Goal: Check status

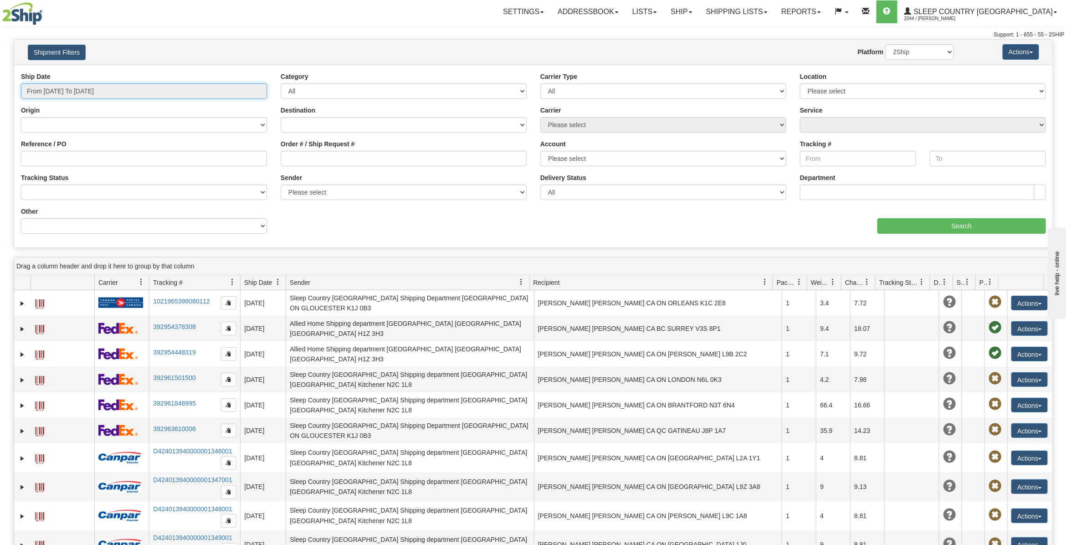
click at [84, 88] on input "From [DATE] To [DATE]" at bounding box center [144, 90] width 246 height 15
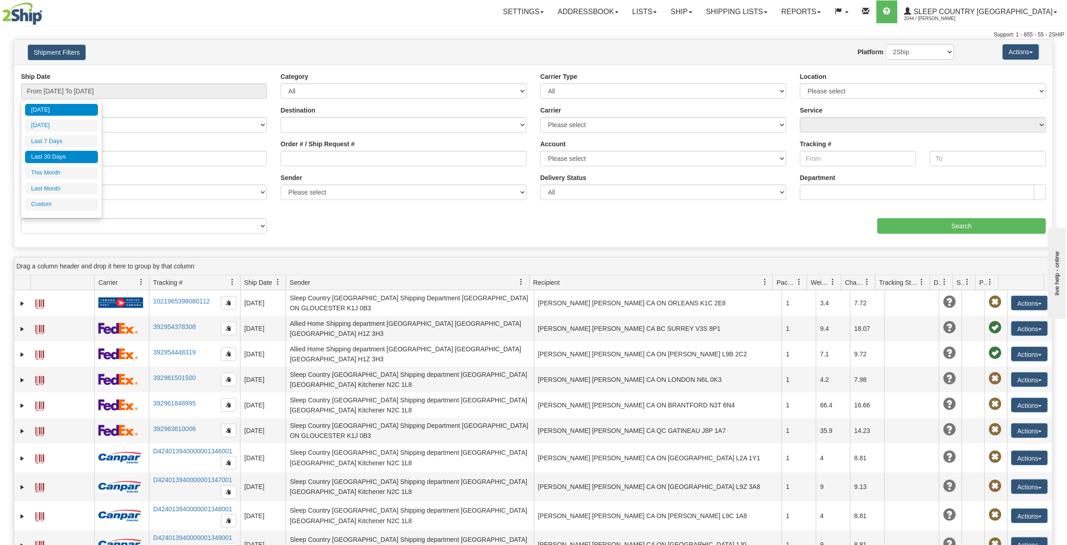
click at [61, 155] on li "Last 30 Days" at bounding box center [61, 157] width 73 height 12
type input "From [DATE] To [DATE]"
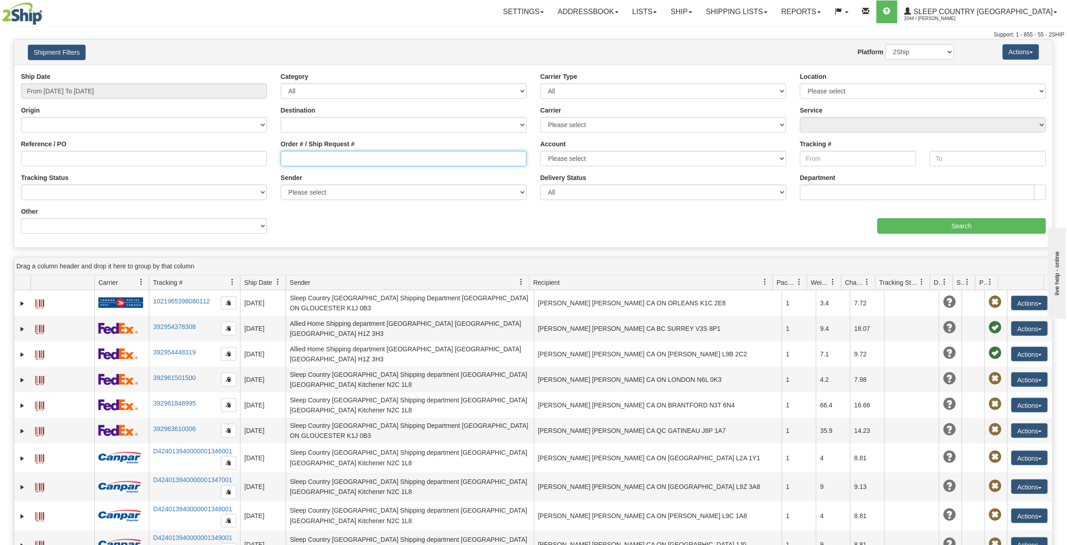
click at [297, 159] on input "Order # / Ship Request #" at bounding box center [404, 158] width 246 height 15
paste input "9000I070949"
type input "9000I070949"
click at [955, 226] on input "Search" at bounding box center [961, 225] width 169 height 15
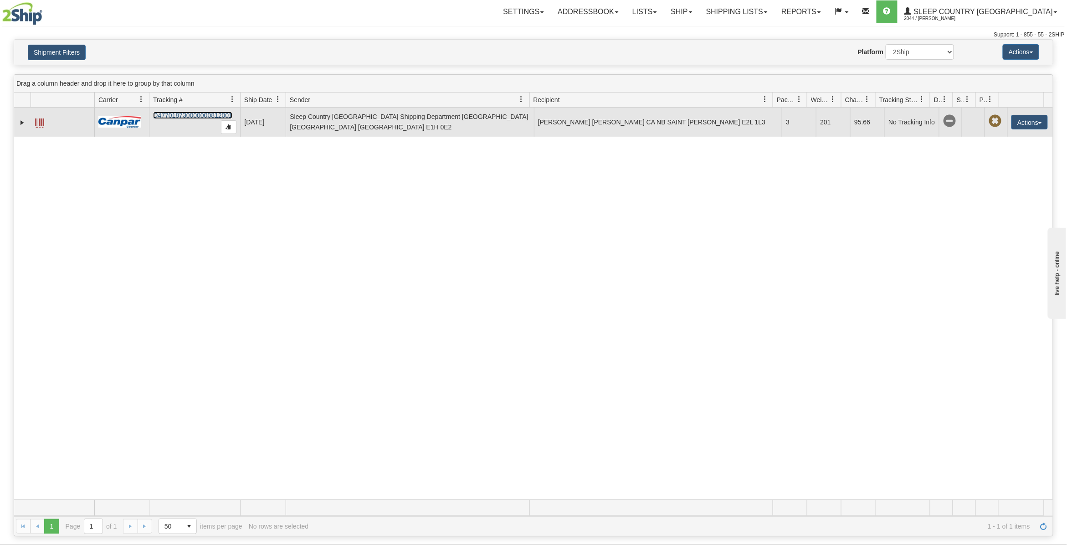
click at [153, 111] on td "D477018730000000812001" at bounding box center [194, 121] width 91 height 29
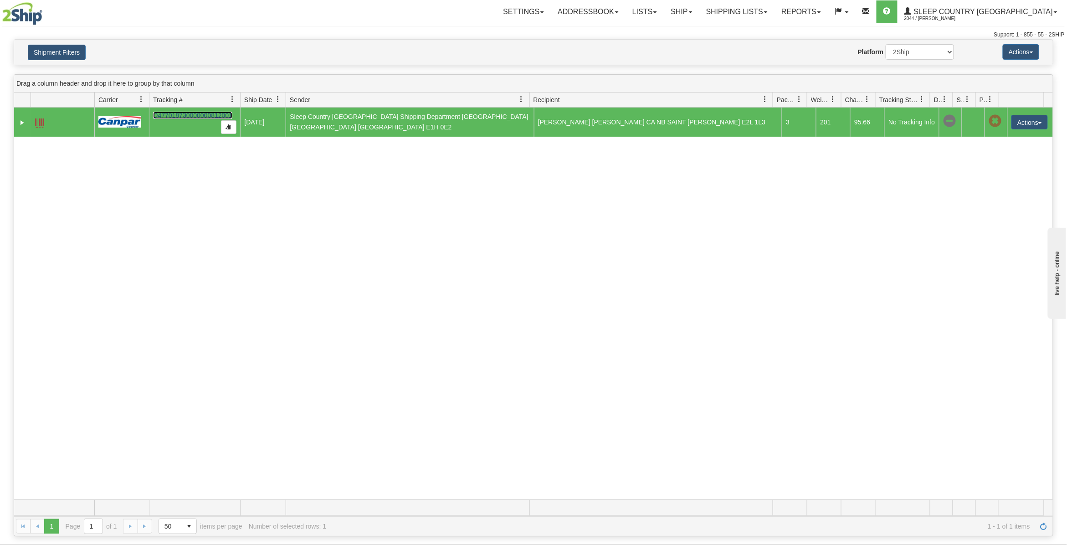
click at [166, 115] on link "D477018730000000812001" at bounding box center [192, 115] width 79 height 7
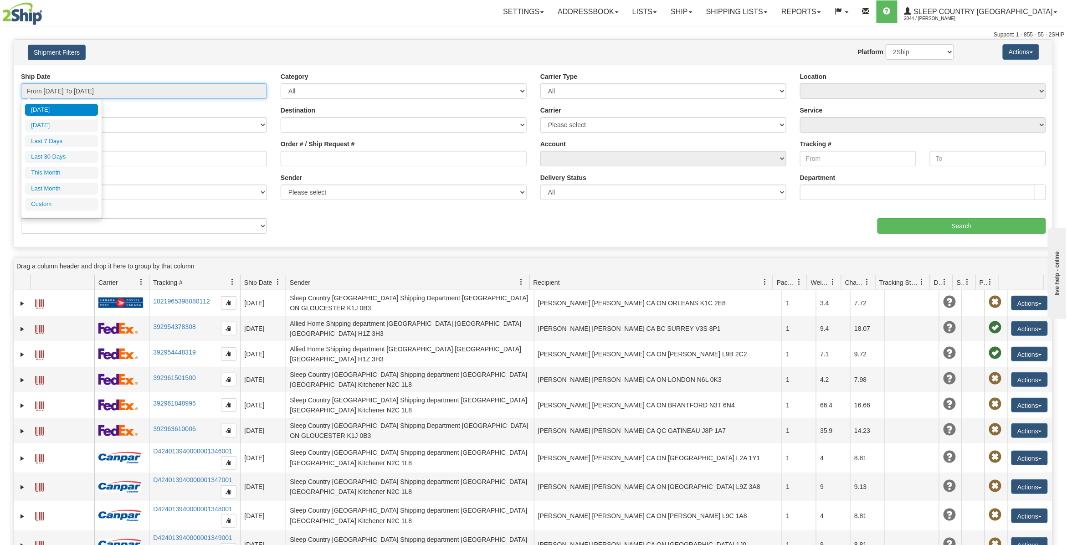
click at [72, 93] on input "From [DATE] To [DATE]" at bounding box center [144, 90] width 246 height 15
click at [57, 162] on li "Last 30 Days" at bounding box center [61, 157] width 73 height 12
type input "From [DATE] To [DATE]"
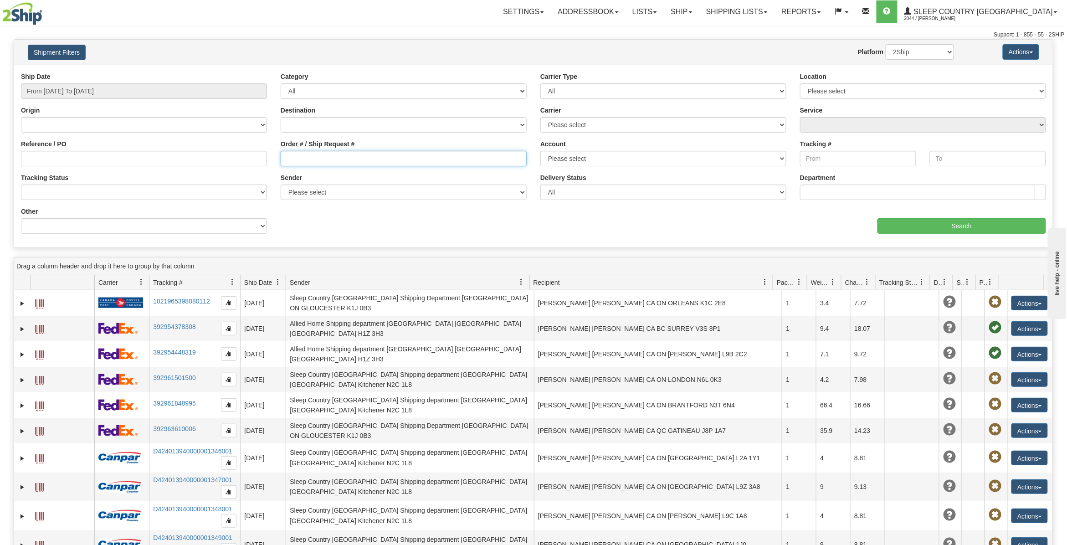
click at [296, 158] on input "Order # / Ship Request #" at bounding box center [404, 158] width 246 height 15
paste input "9000I067545"
type input "9000I067545"
